Goal: Information Seeking & Learning: Learn about a topic

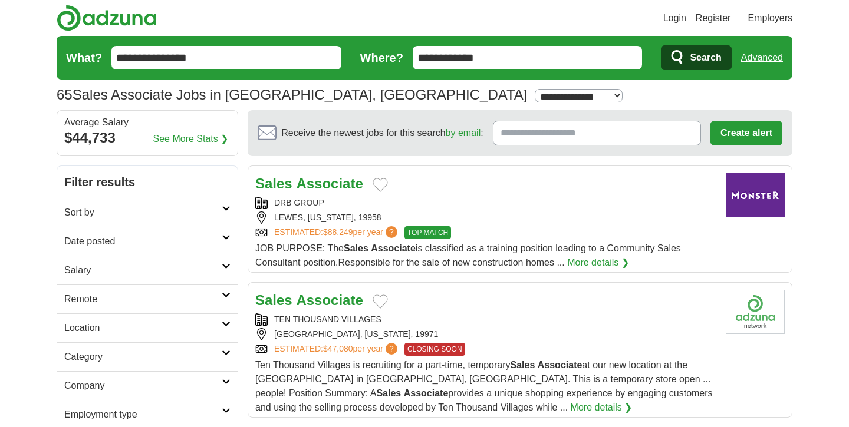
click at [587, 215] on div "LEWES, DELAWARE, 19958" at bounding box center [485, 218] width 461 height 12
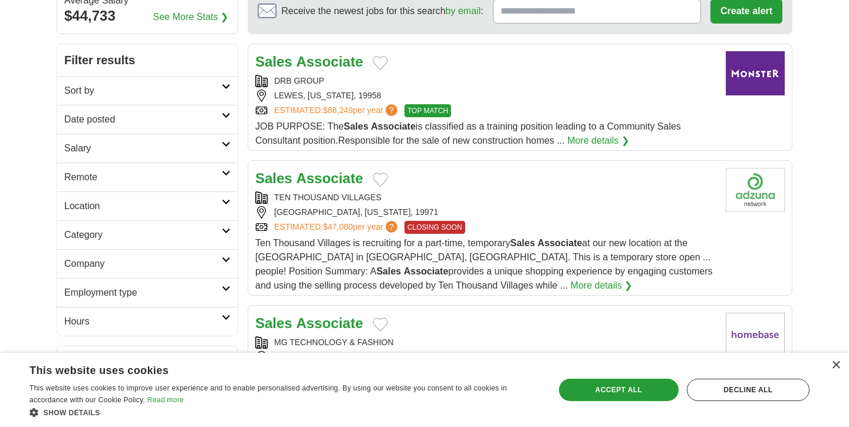
scroll to position [123, 0]
click at [438, 193] on div "TEN THOUSAND VILLAGES" at bounding box center [485, 197] width 461 height 12
click at [838, 366] on div "×" at bounding box center [835, 365] width 9 height 9
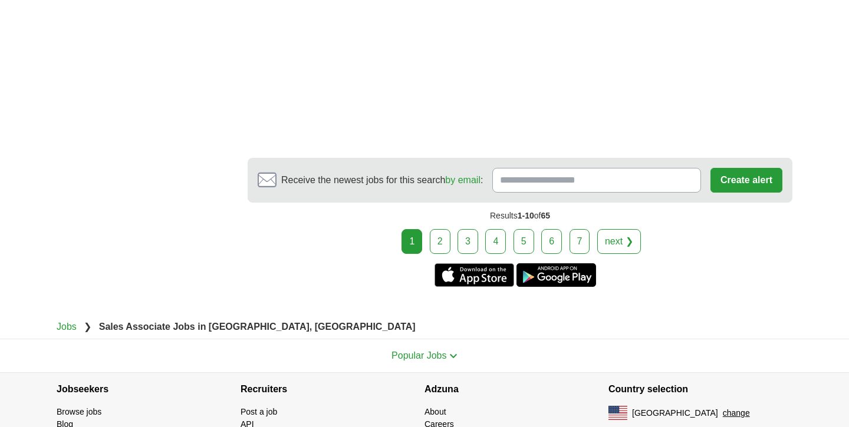
scroll to position [2285, 0]
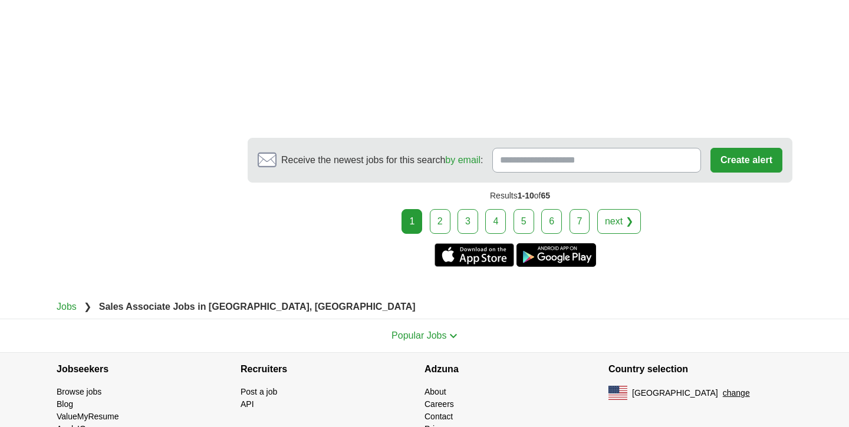
click at [439, 209] on link "2" at bounding box center [440, 221] width 21 height 25
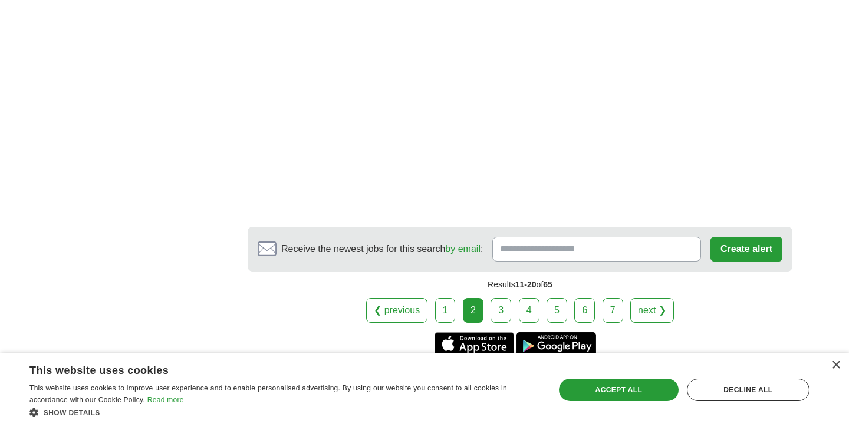
scroll to position [2113, 0]
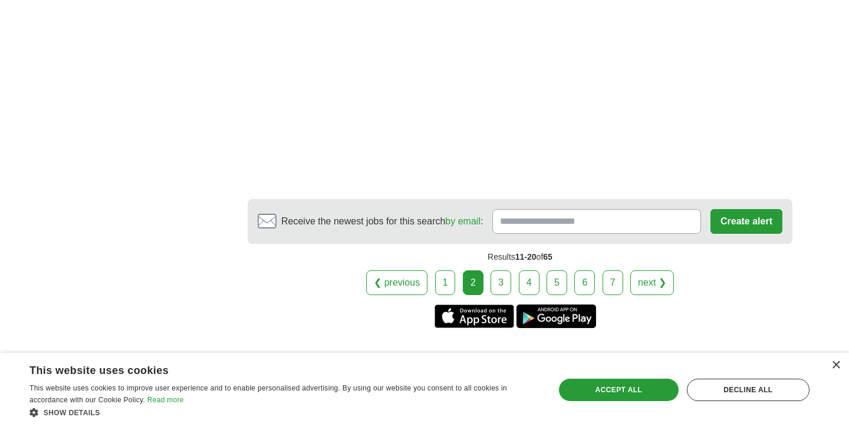
click at [499, 286] on link "3" at bounding box center [500, 283] width 21 height 25
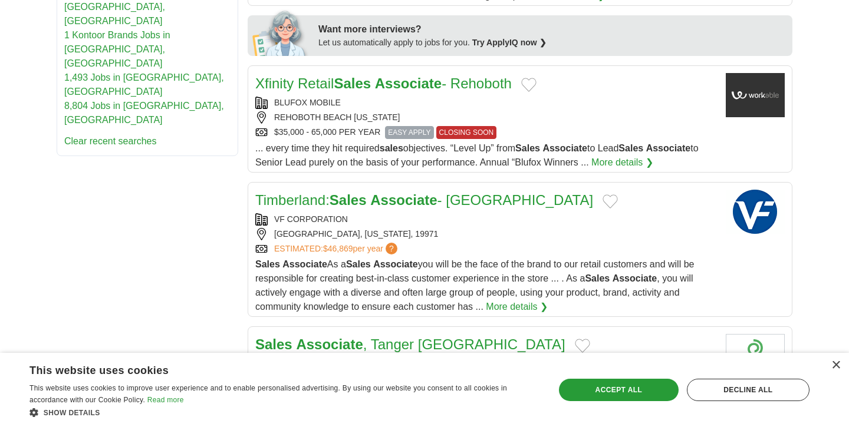
scroll to position [556, 0]
click at [491, 261] on span "Sales Associate As a Sales Associate you will be the face of the brand to our r…" at bounding box center [474, 286] width 439 height 52
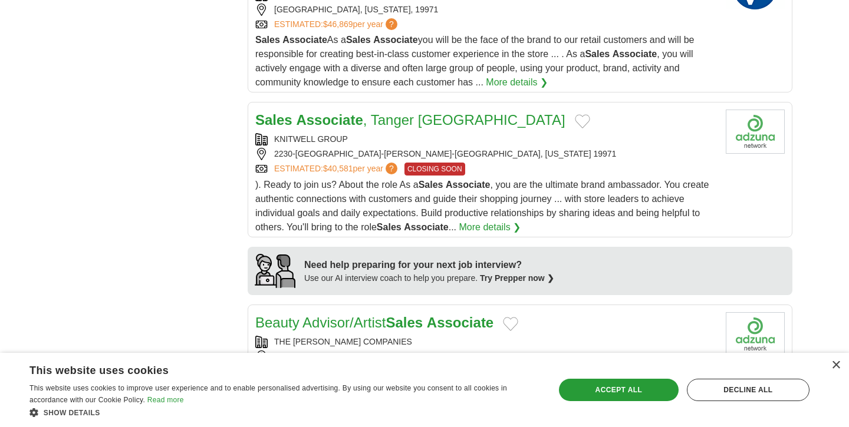
scroll to position [784, 0]
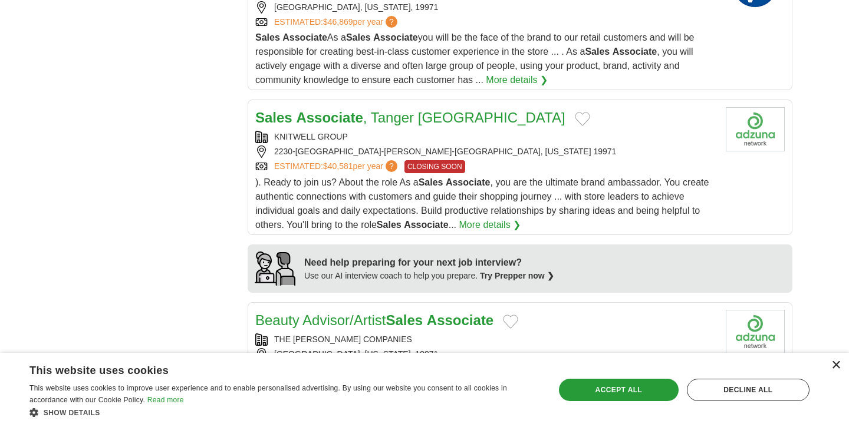
click at [836, 367] on div "×" at bounding box center [835, 365] width 9 height 9
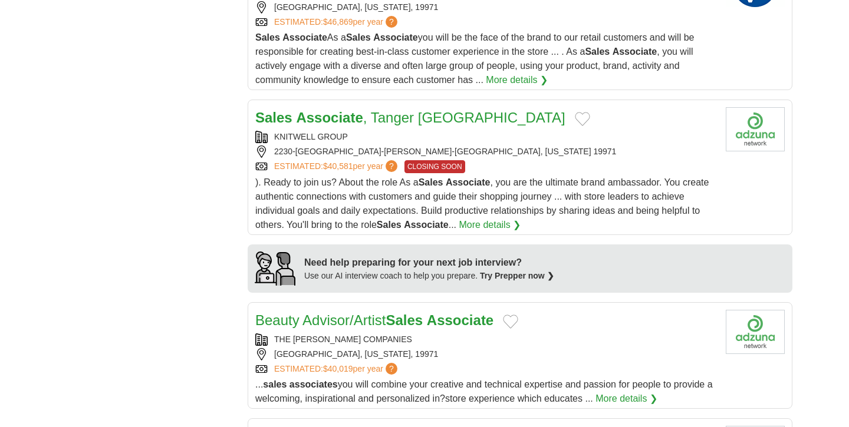
click at [585, 138] on div "KNITWELL GROUP" at bounding box center [485, 137] width 461 height 12
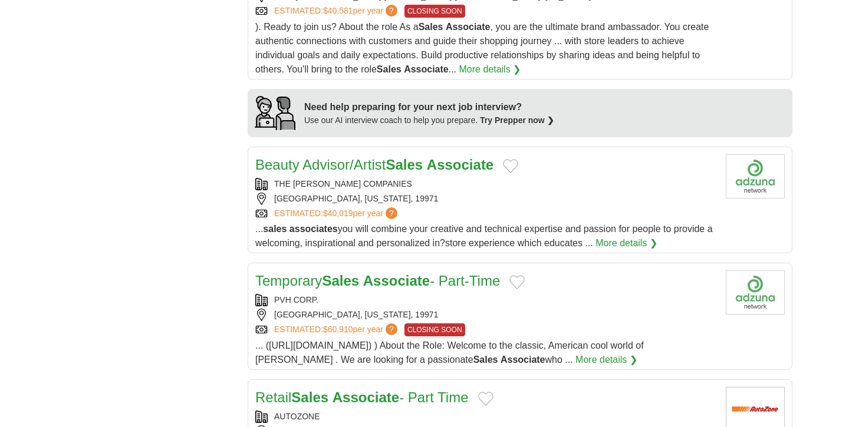
scroll to position [940, 0]
click at [511, 220] on div "ESTIMATED: $40,019 per year ?" at bounding box center [485, 213] width 461 height 12
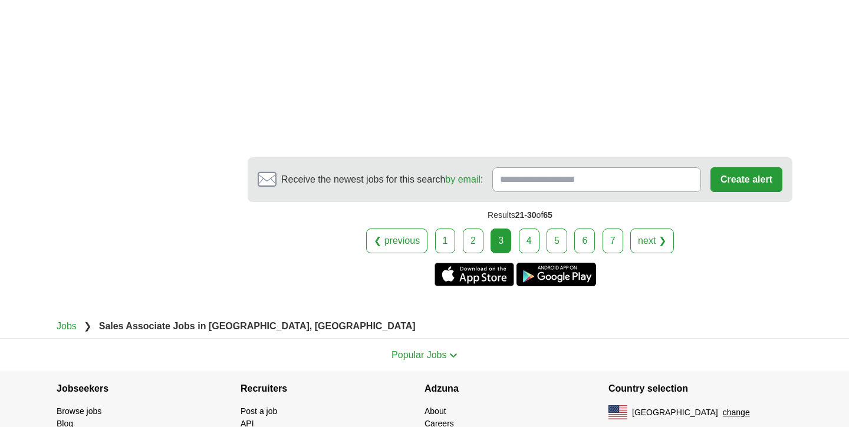
scroll to position [2320, 0]
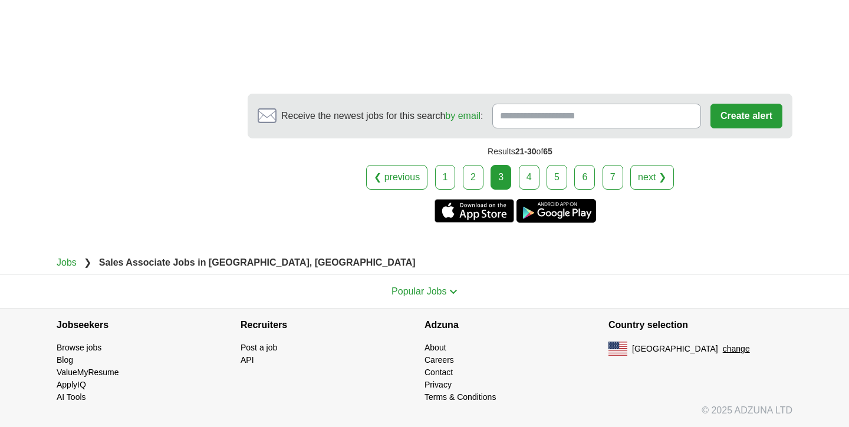
click at [528, 181] on link "4" at bounding box center [529, 177] width 21 height 25
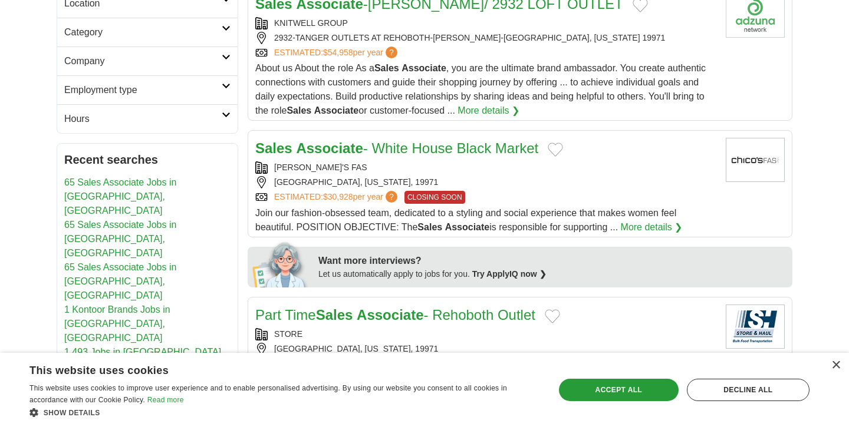
scroll to position [55, 0]
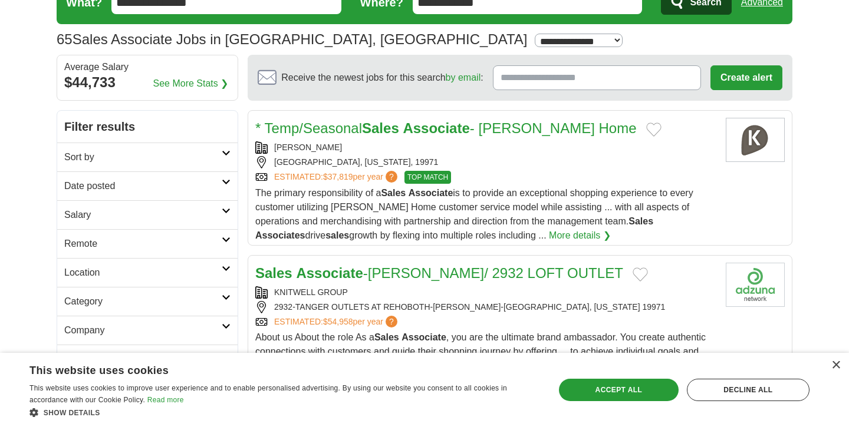
click at [500, 306] on div "2932-TANGER OUTLETS AT REHOBOTH-ANN-REHOBOTH BEACH, DELAWARE 19971" at bounding box center [485, 307] width 461 height 12
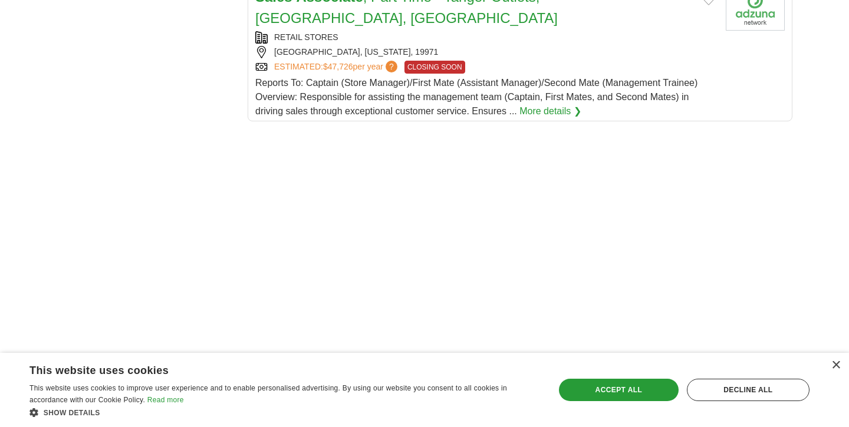
scroll to position [1400, 0]
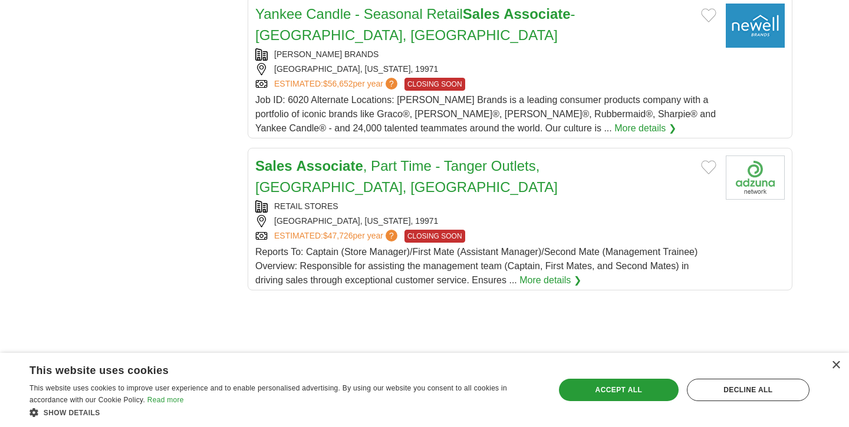
click at [384, 33] on h2 "Yankee Candle - Seasonal Retail Sales Associate - Rehoboth Beach, DE" at bounding box center [473, 25] width 436 height 42
